Goal: Transaction & Acquisition: Purchase product/service

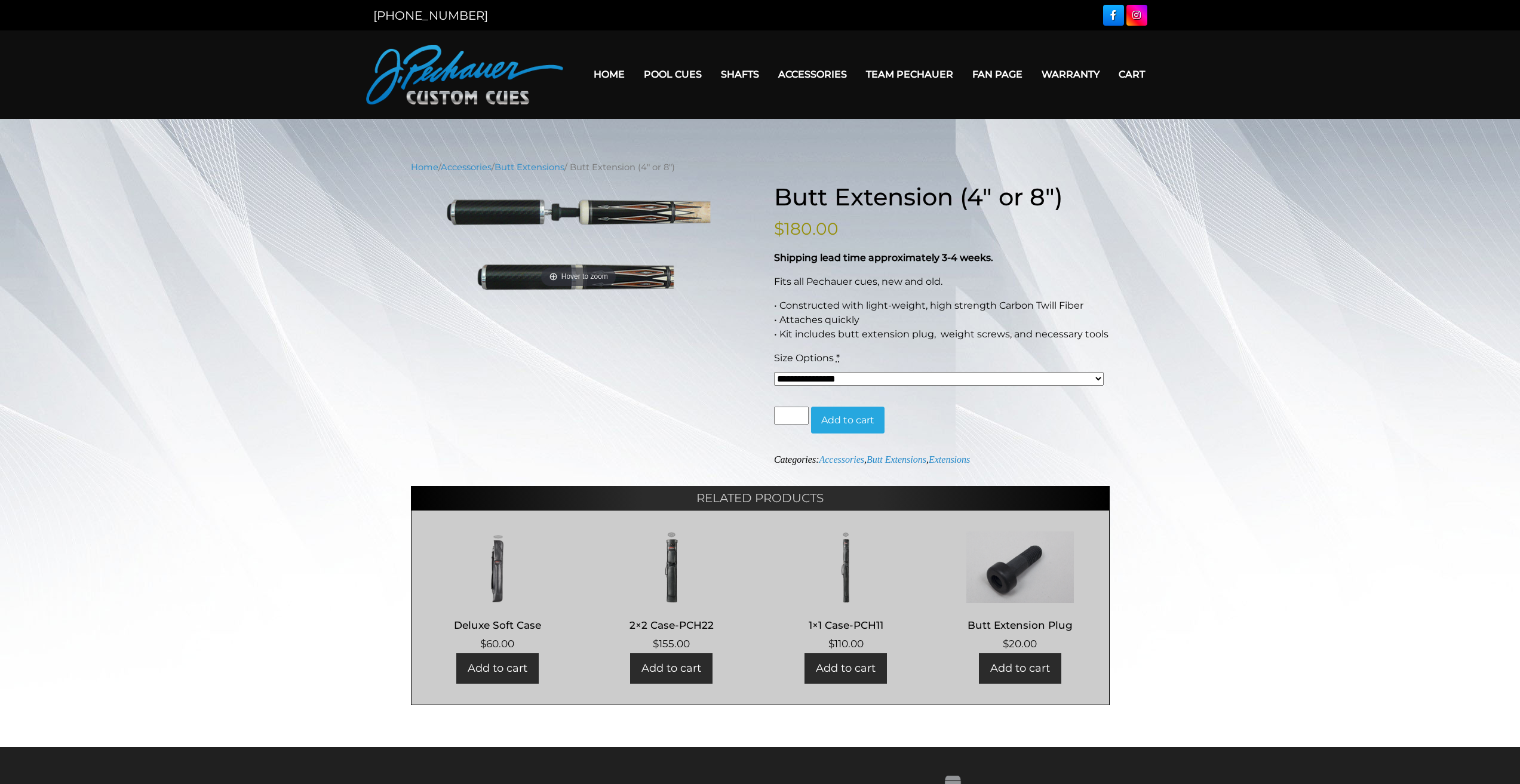
click at [798, 374] on select "**********" at bounding box center [938, 379] width 330 height 14
click at [700, 365] on div "**********" at bounding box center [760, 444] width 699 height 523
click at [1015, 579] on img at bounding box center [1019, 567] width 149 height 71
